Goal: Task Accomplishment & Management: Use online tool/utility

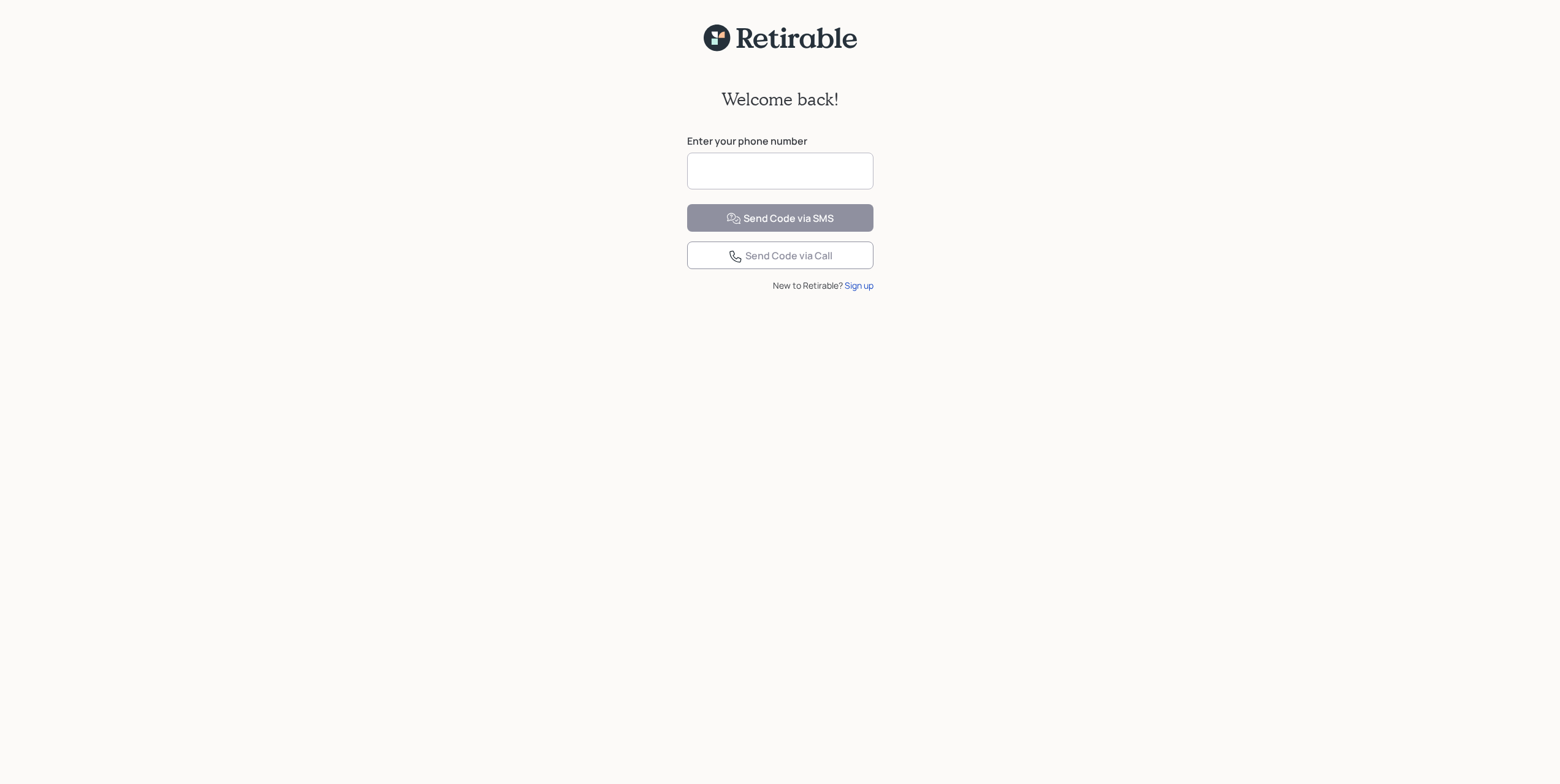
click at [736, 171] on input at bounding box center [780, 171] width 186 height 37
click at [759, 268] on form "Enter your phone number Phone number is required Send Code via SMS Send Code vi…" at bounding box center [780, 223] width 186 height 177
click at [759, 179] on input at bounding box center [780, 171] width 186 height 37
type input "**********"
click at [782, 226] on div "Send Code via SMS" at bounding box center [780, 219] width 107 height 15
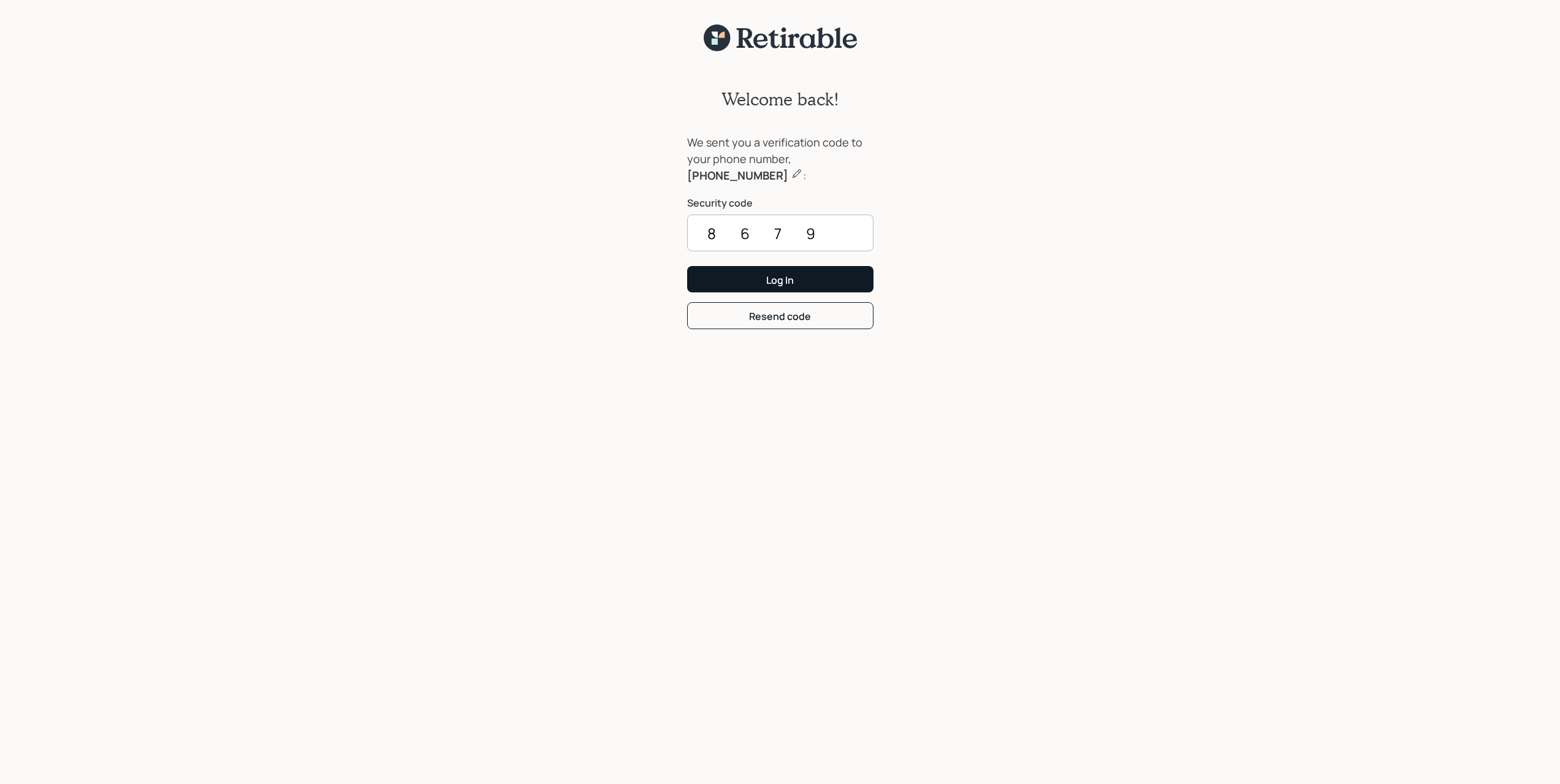
type input "8679"
click at [791, 276] on div "Log In" at bounding box center [780, 280] width 28 height 13
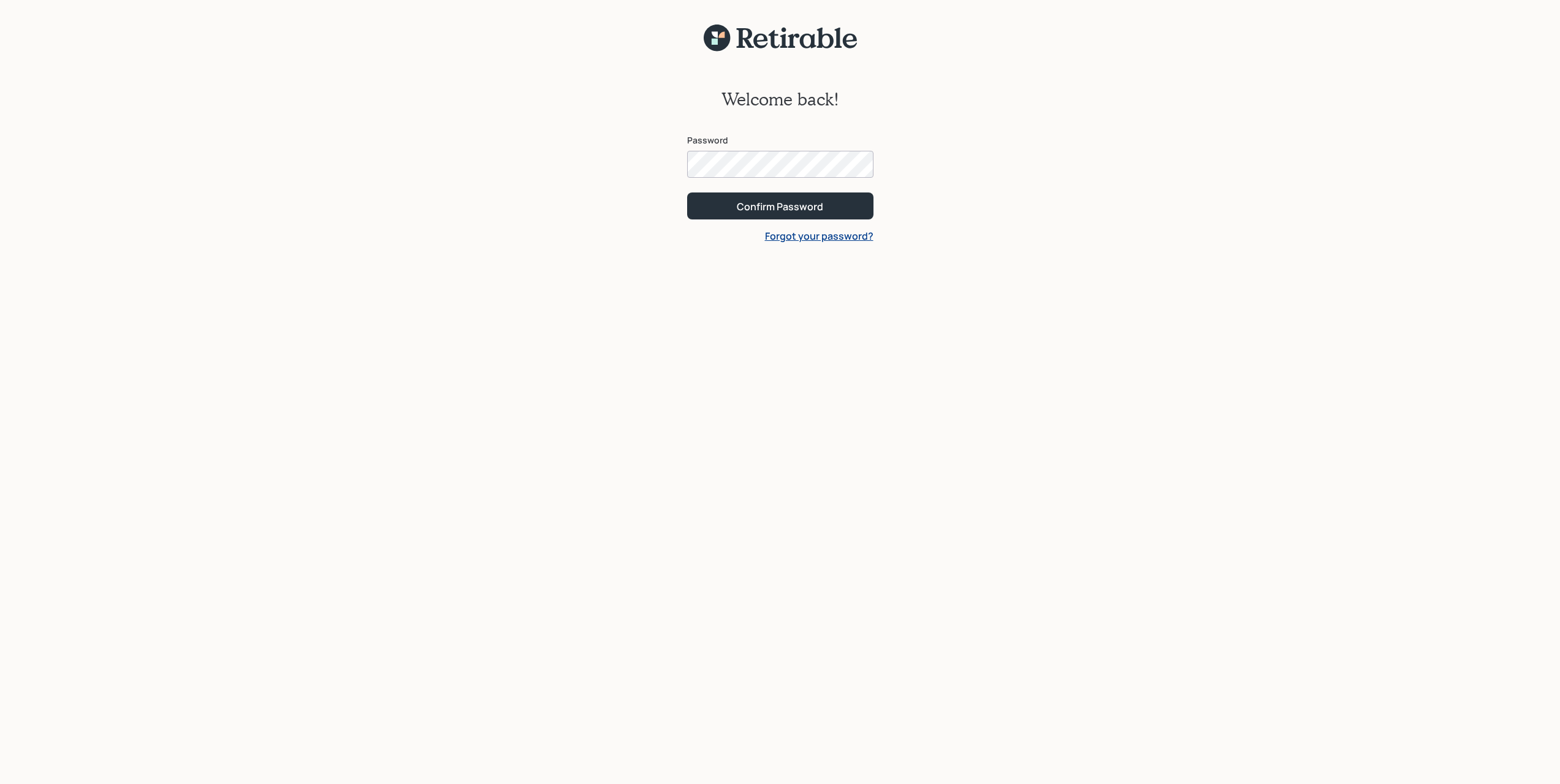
click at [687, 193] on button "Confirm Password" at bounding box center [780, 206] width 186 height 26
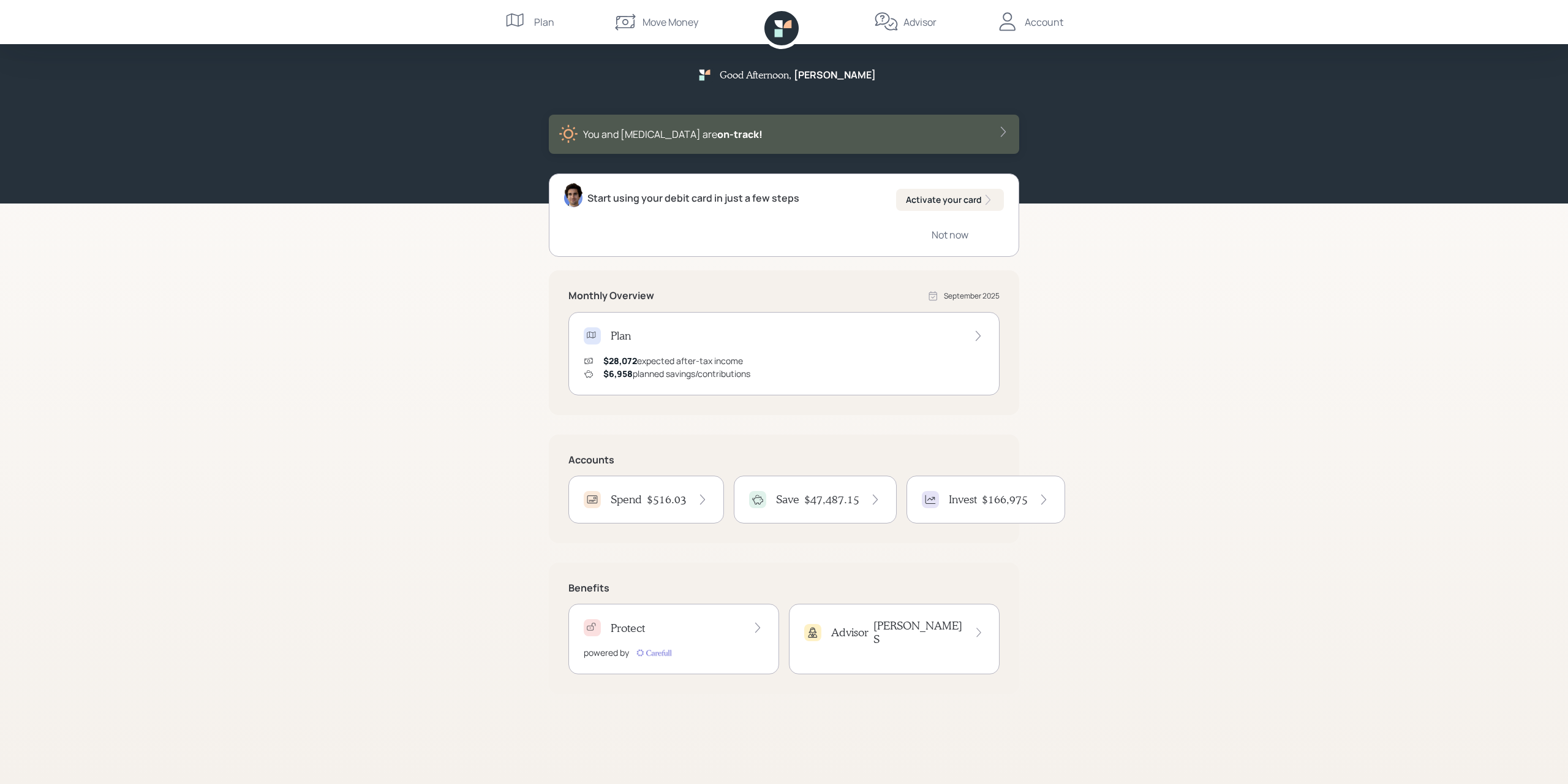
click at [957, 499] on h4 "Invest" at bounding box center [963, 499] width 28 height 13
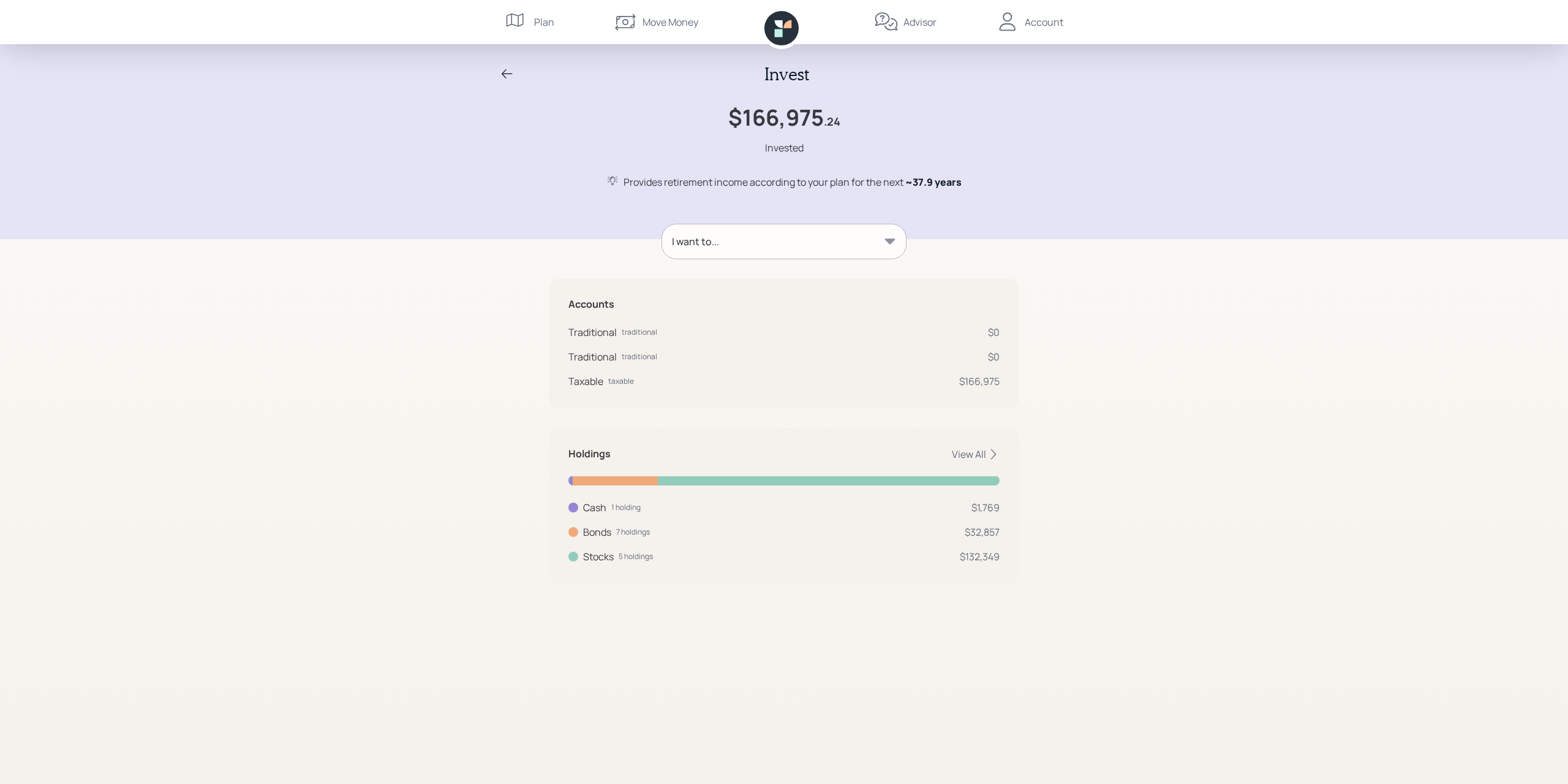
click at [776, 246] on div "I want to..." at bounding box center [784, 242] width 243 height 34
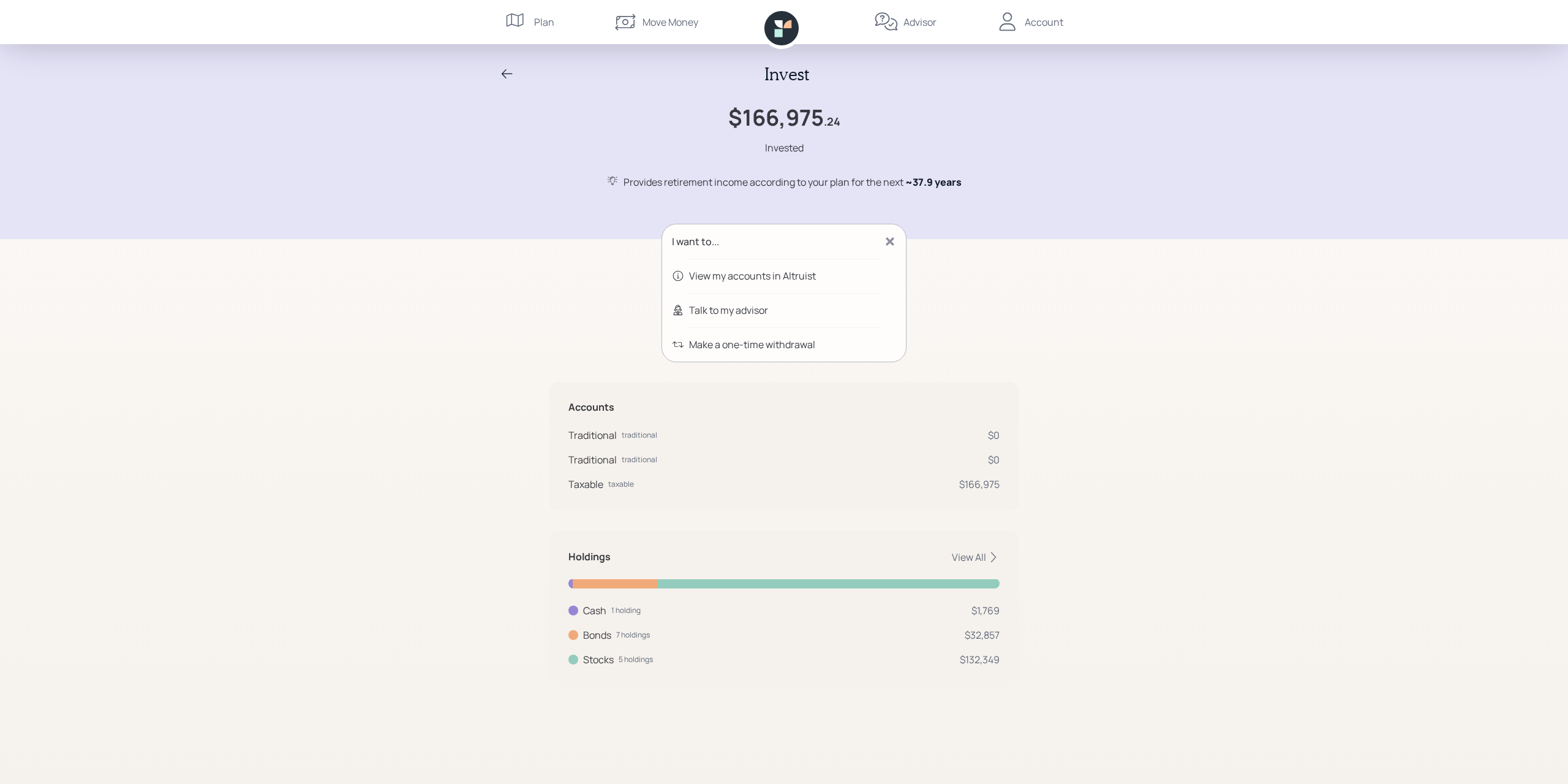
click at [729, 276] on div "View my accounts in Altruist" at bounding box center [752, 276] width 127 height 15
